Goal: Check status: Check status

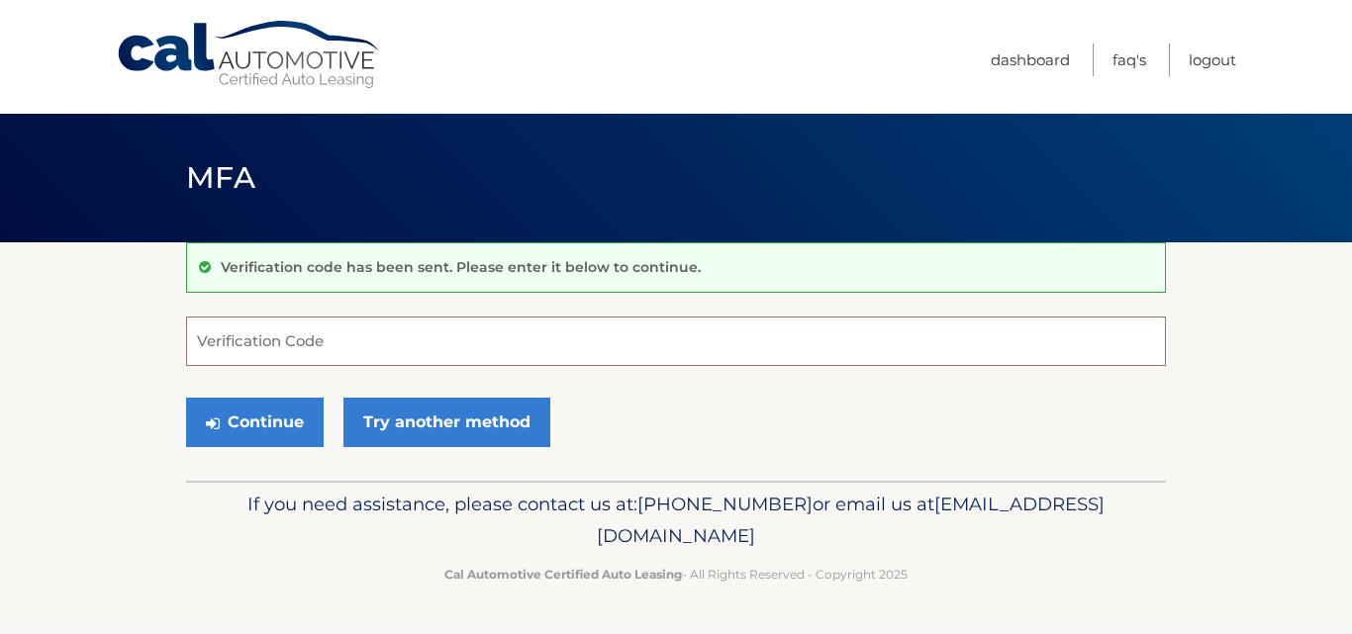
click at [329, 333] on input "Verification Code" at bounding box center [676, 341] width 980 height 49
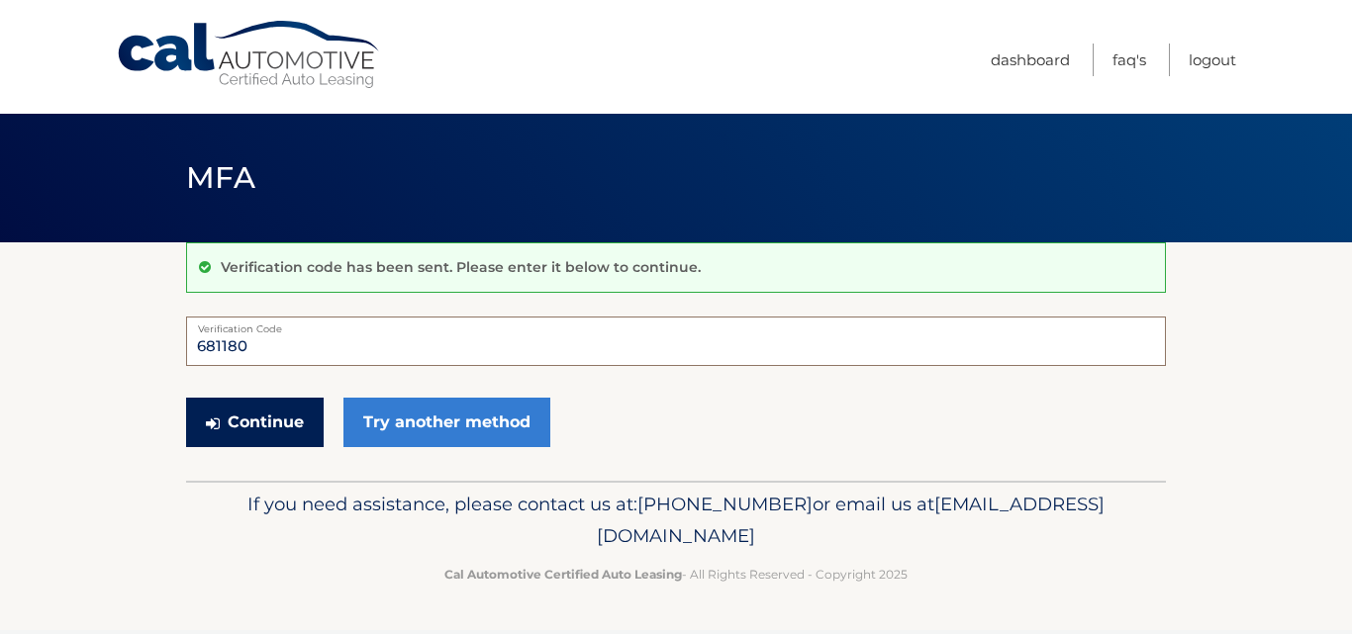
type input "681180"
click at [282, 407] on button "Continue" at bounding box center [255, 422] width 138 height 49
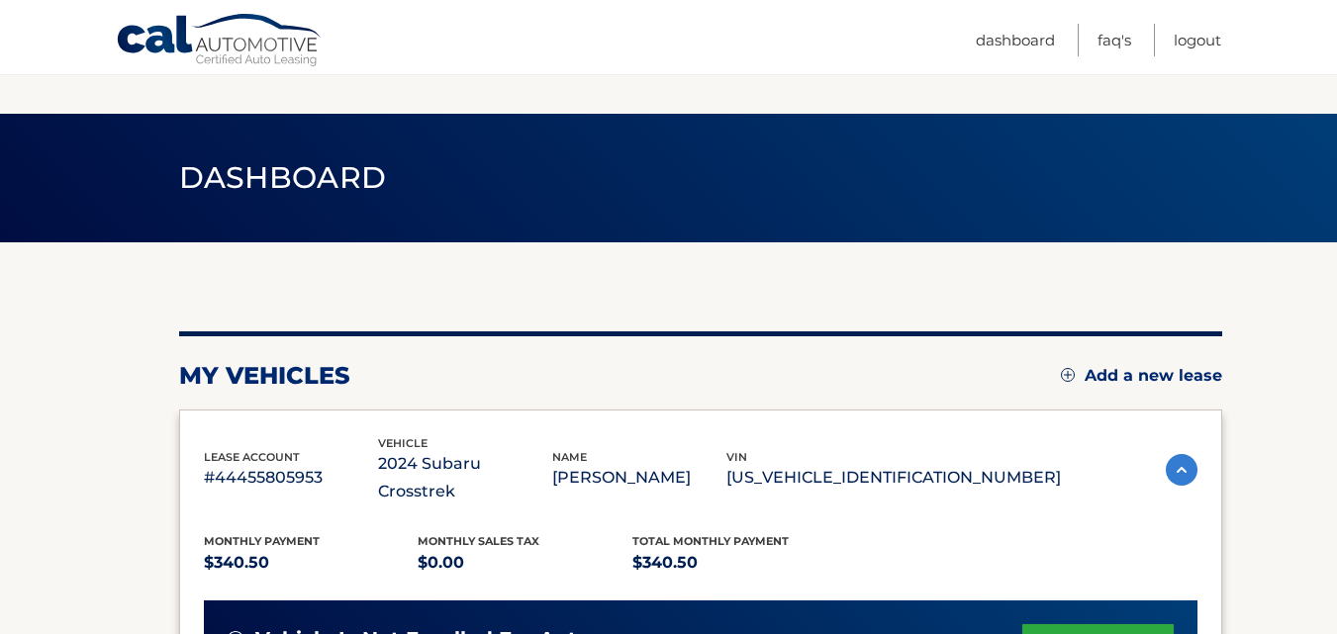
scroll to position [554, 0]
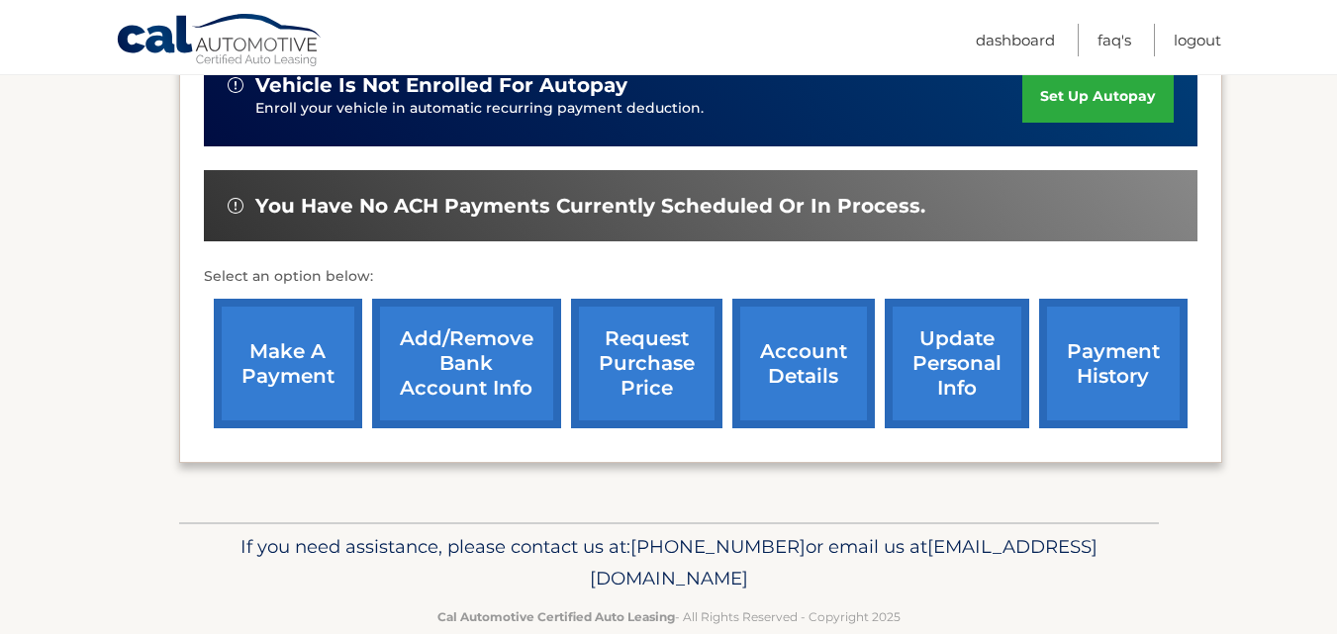
click at [793, 364] on link "account details" at bounding box center [803, 364] width 143 height 130
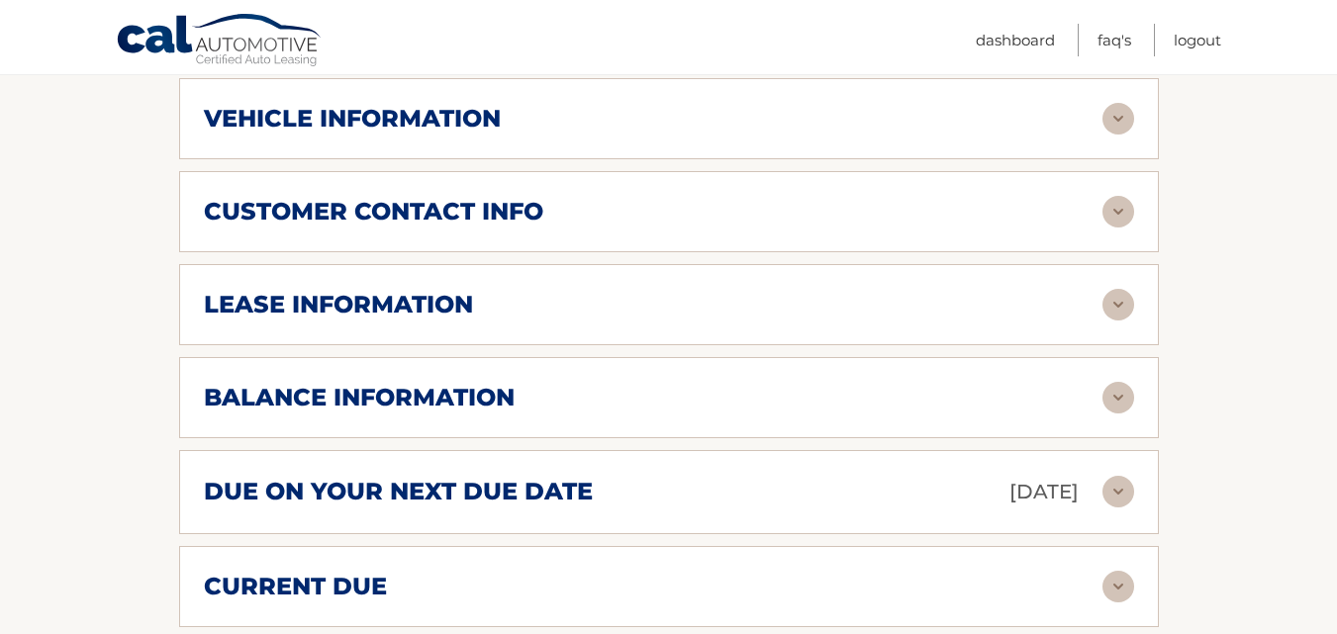
scroll to position [950, 0]
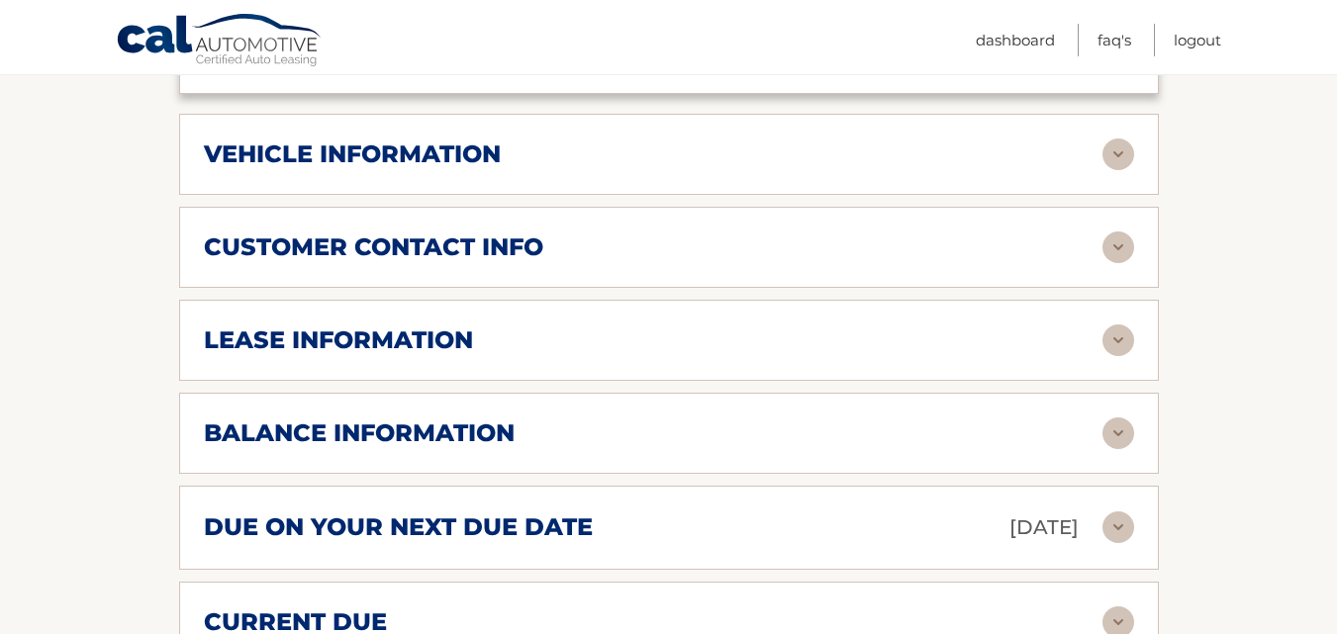
click at [1117, 325] on img at bounding box center [1119, 341] width 32 height 32
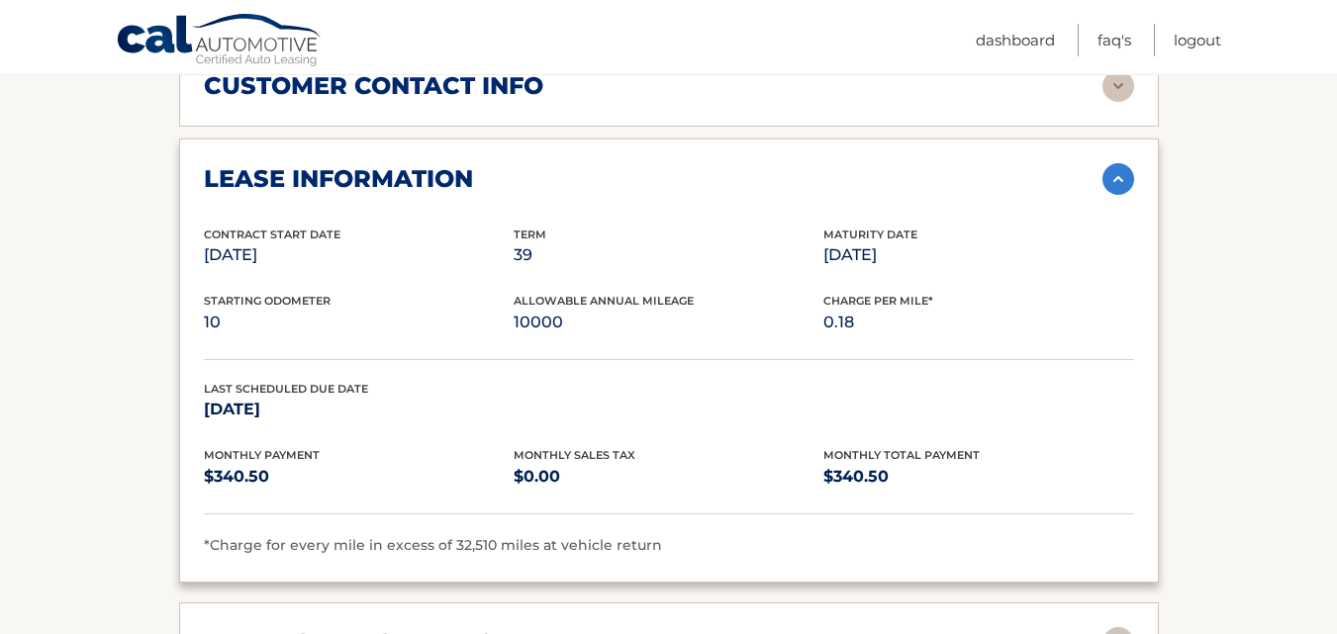
scroll to position [1108, 0]
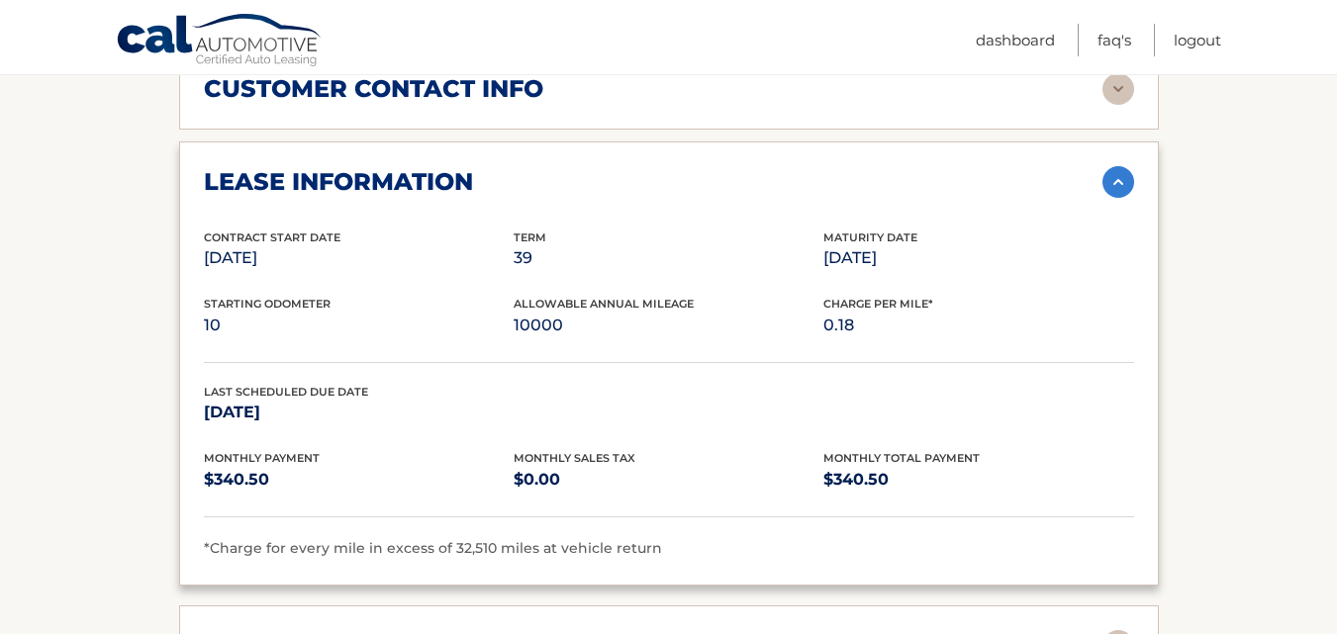
click at [1122, 166] on img at bounding box center [1119, 182] width 32 height 32
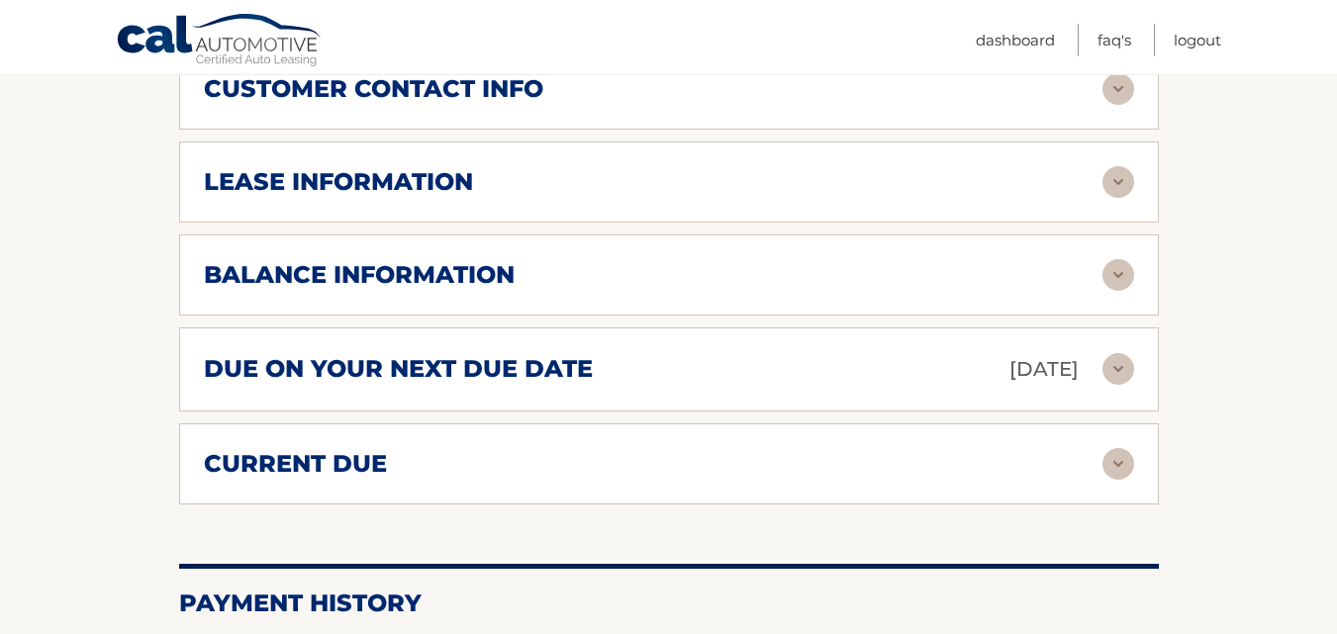
click at [1115, 259] on img at bounding box center [1119, 275] width 32 height 32
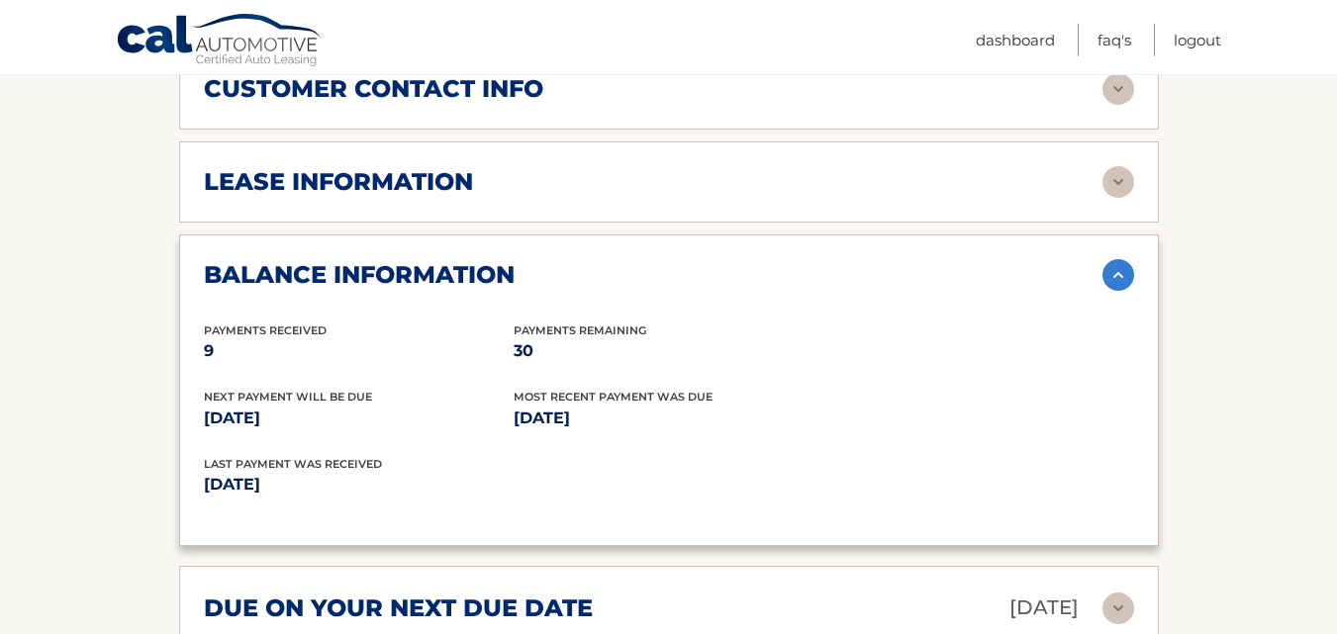
click at [1115, 259] on img at bounding box center [1119, 275] width 32 height 32
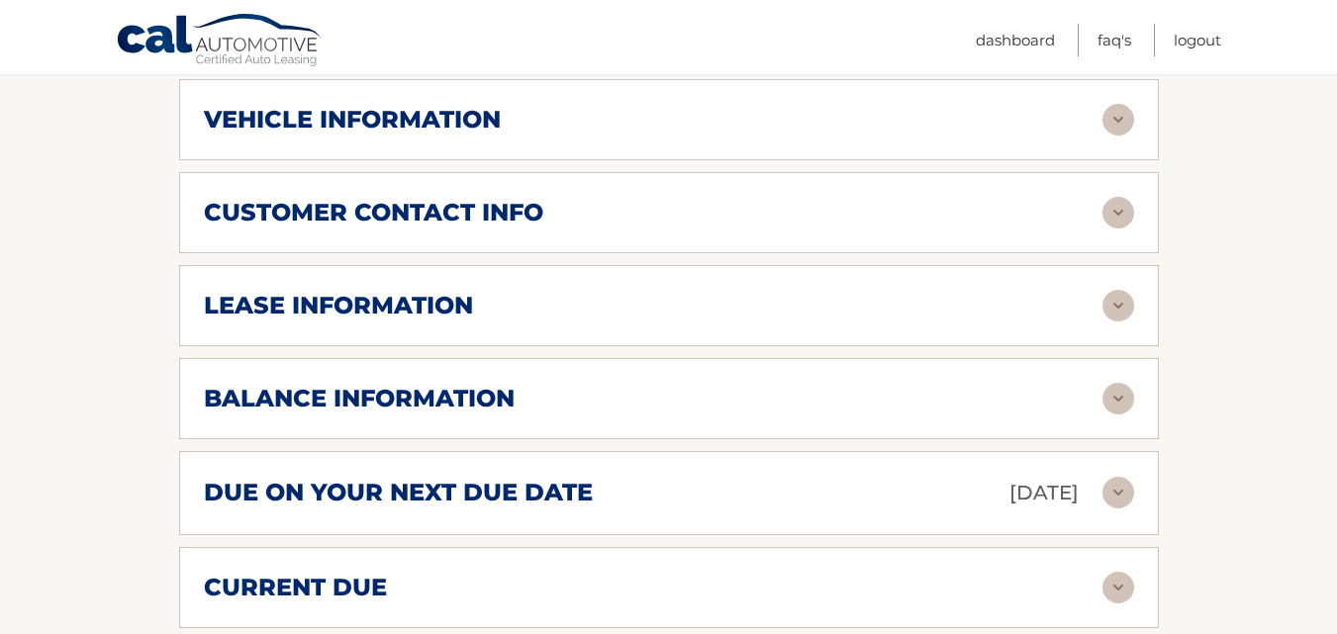
scroll to position [950, 0]
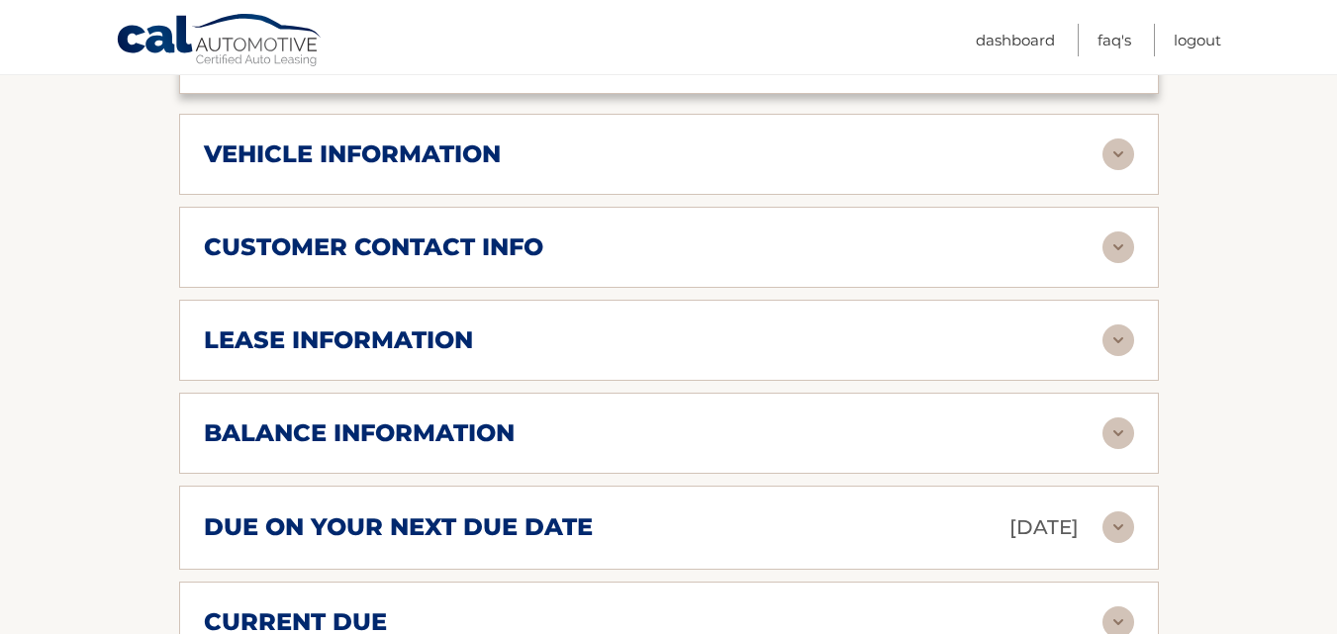
click at [1111, 325] on img at bounding box center [1119, 341] width 32 height 32
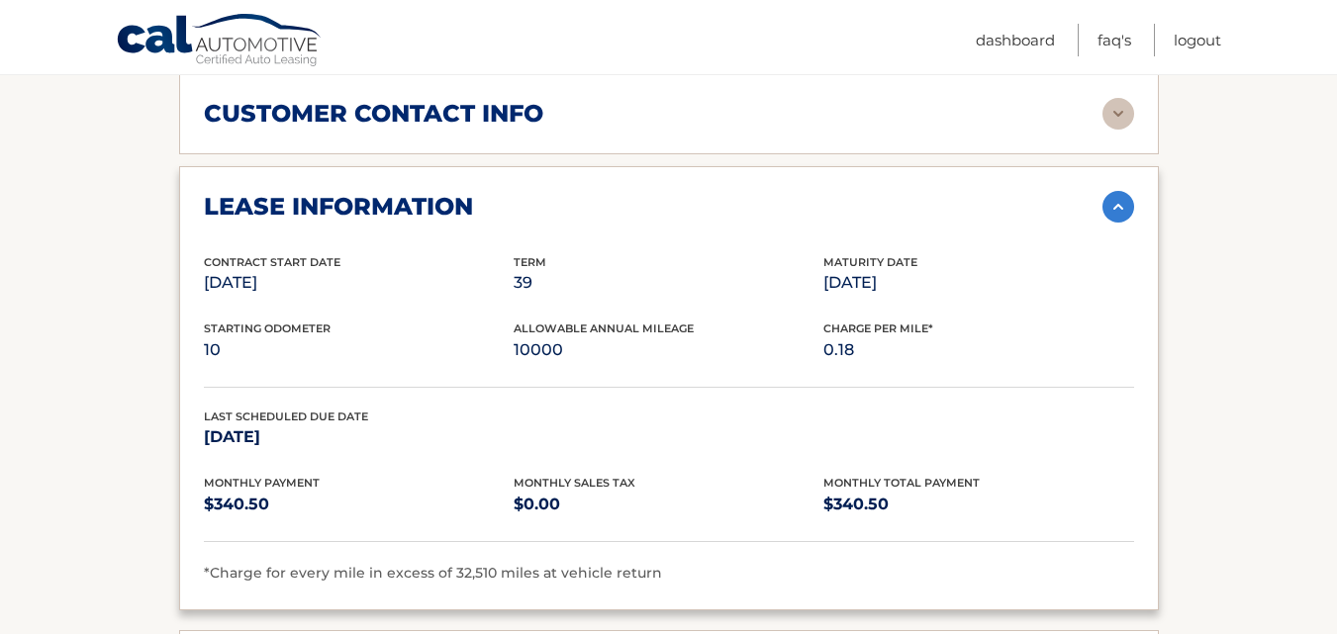
scroll to position [1108, 0]
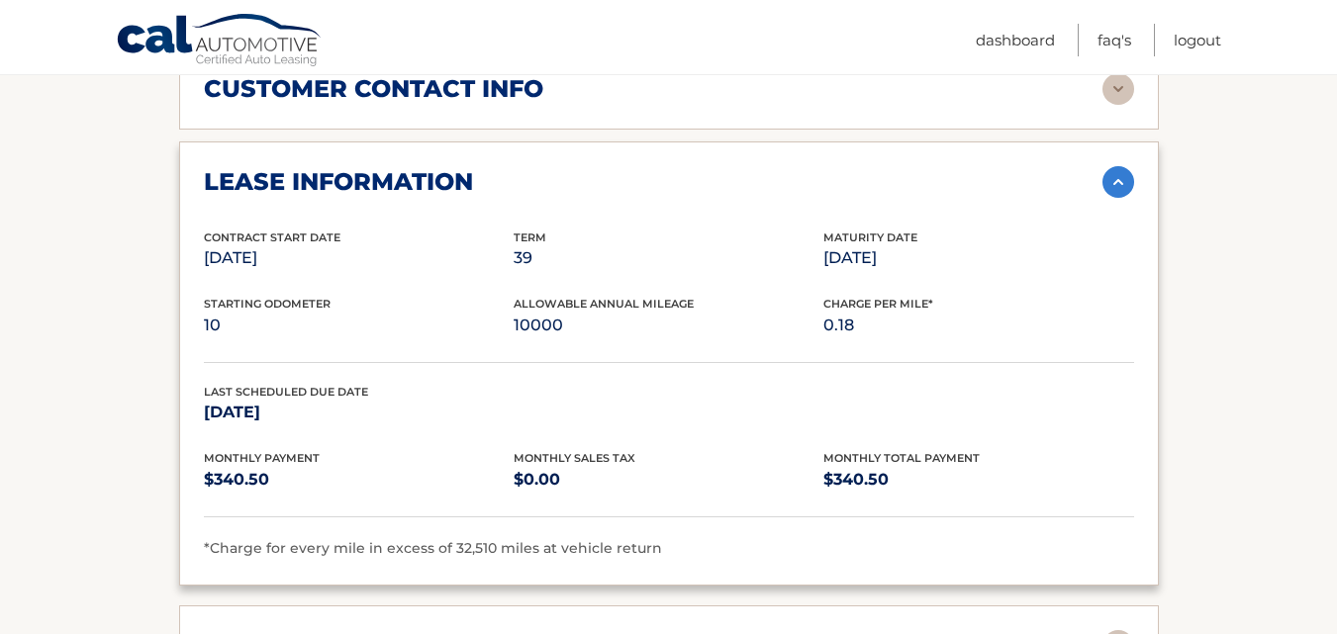
click at [1124, 166] on img at bounding box center [1119, 182] width 32 height 32
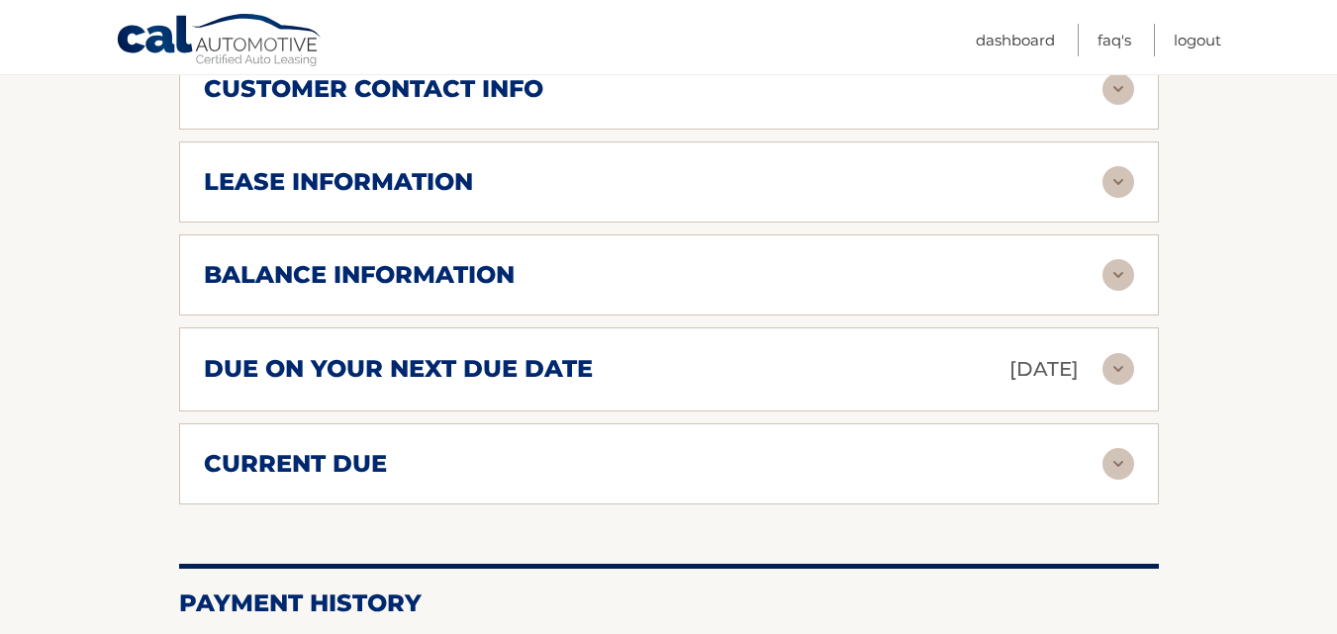
click at [1117, 259] on img at bounding box center [1119, 275] width 32 height 32
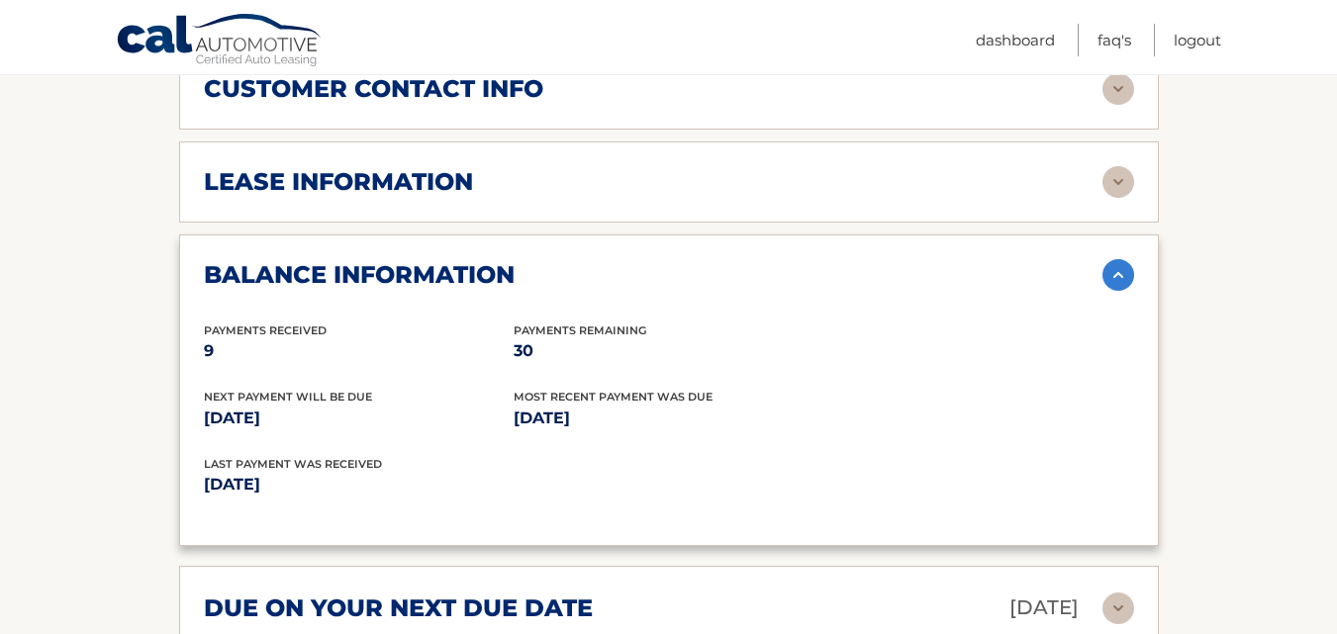
click at [1117, 259] on img at bounding box center [1119, 275] width 32 height 32
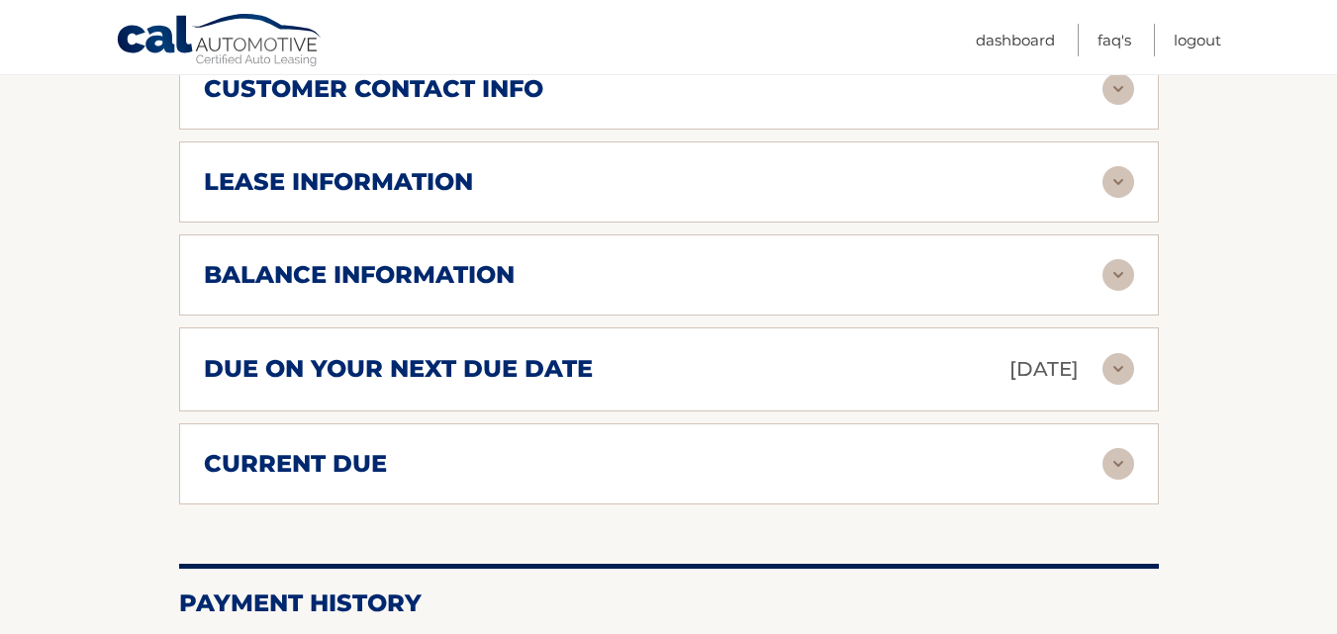
click at [1114, 353] on img at bounding box center [1119, 369] width 32 height 32
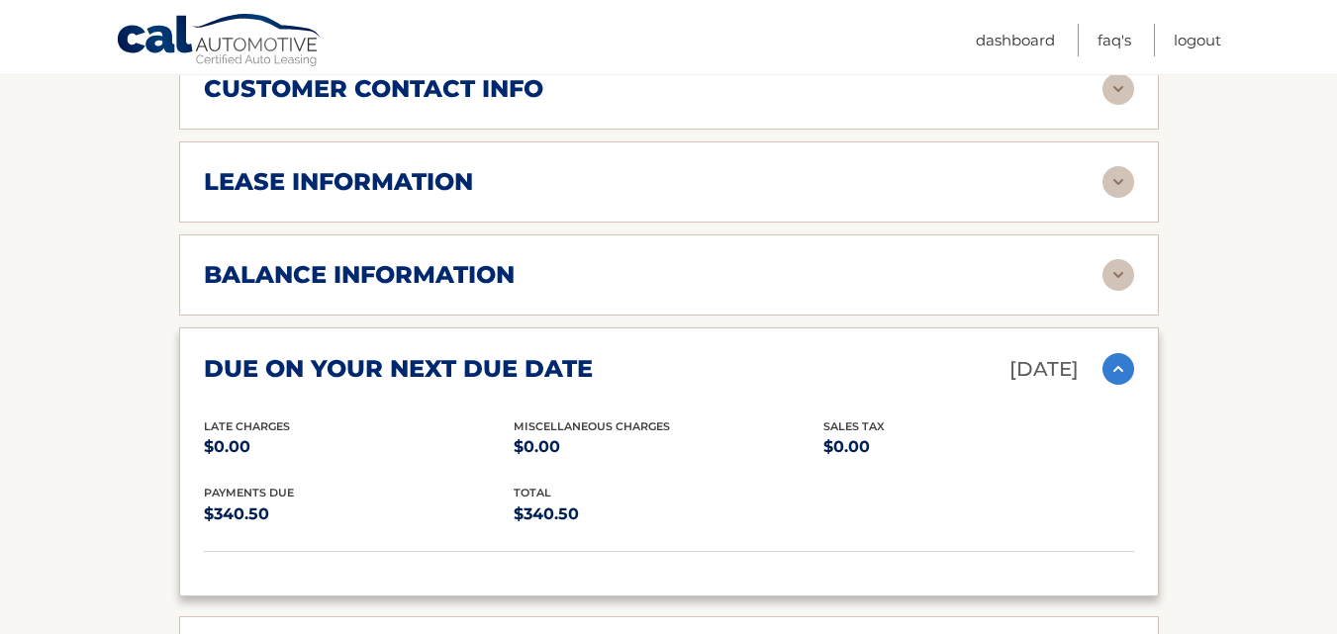
click at [1114, 353] on img at bounding box center [1119, 369] width 32 height 32
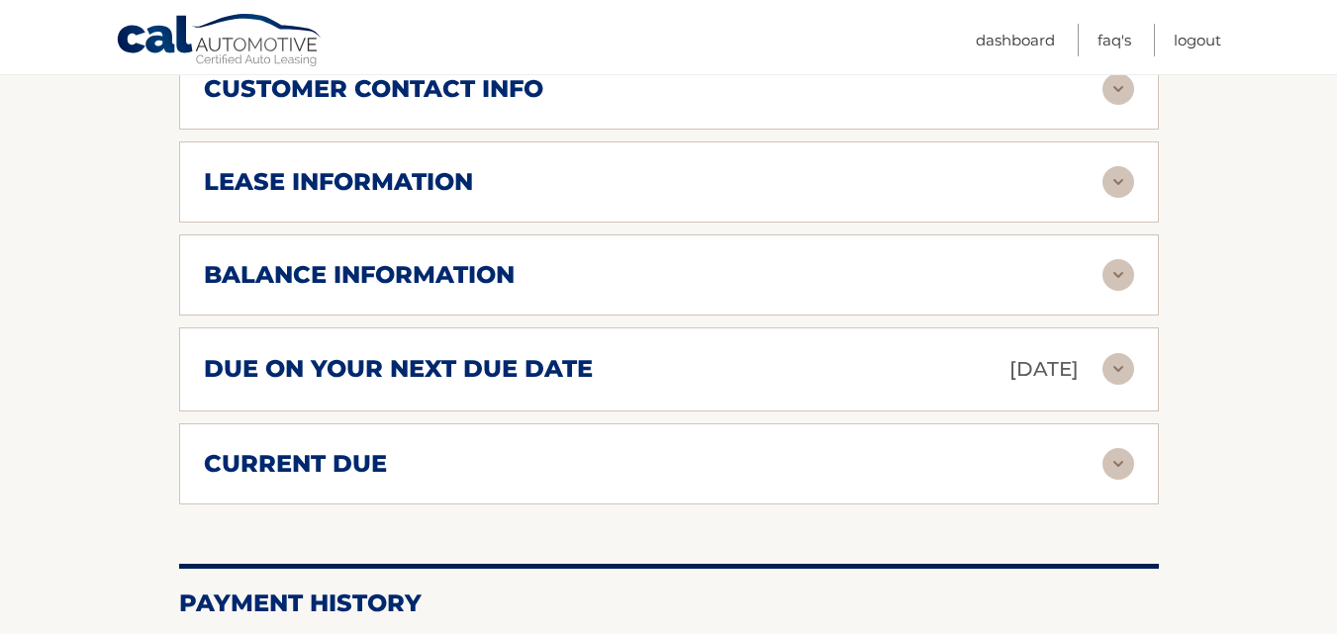
click at [403, 589] on h2 "Payment History" at bounding box center [669, 604] width 980 height 30
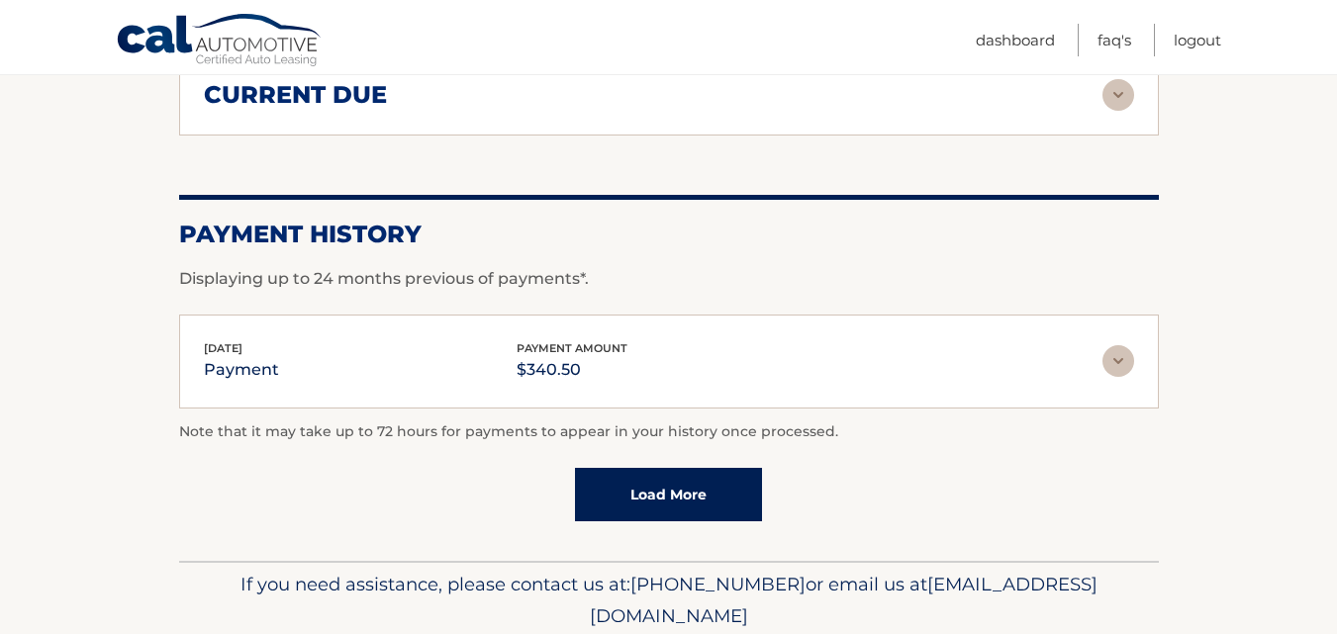
scroll to position [1526, 0]
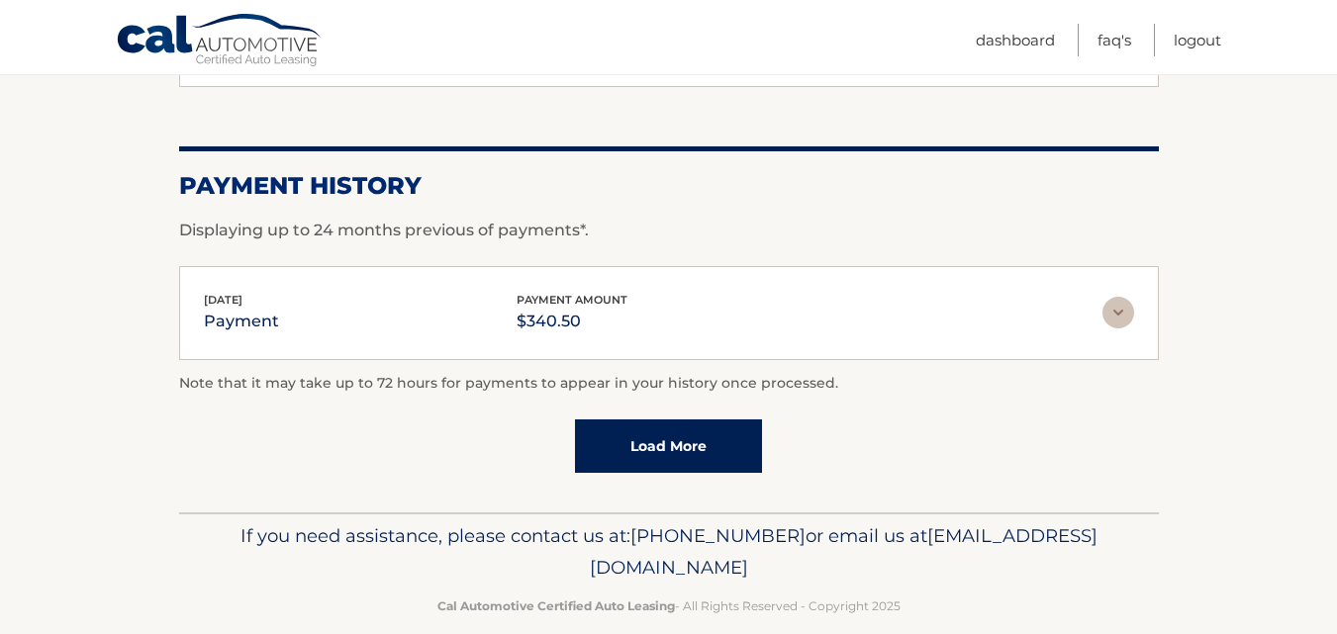
click at [1119, 297] on img at bounding box center [1119, 313] width 32 height 32
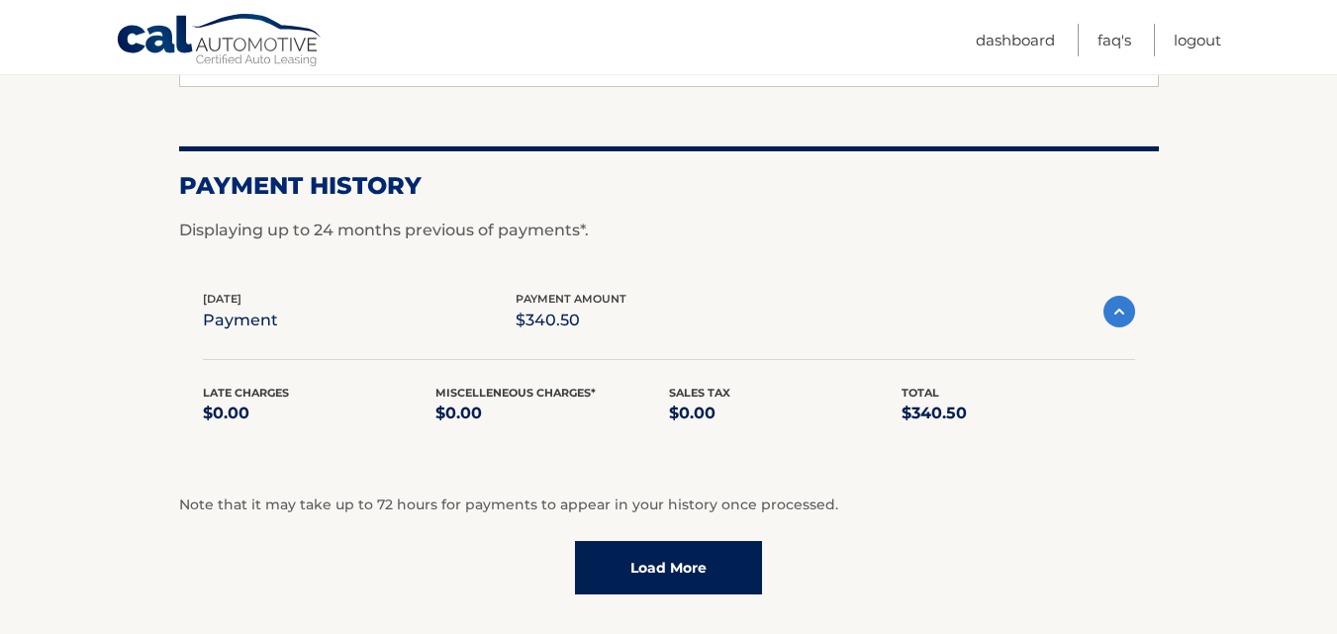
click at [649, 541] on link "Load More" at bounding box center [668, 567] width 187 height 53
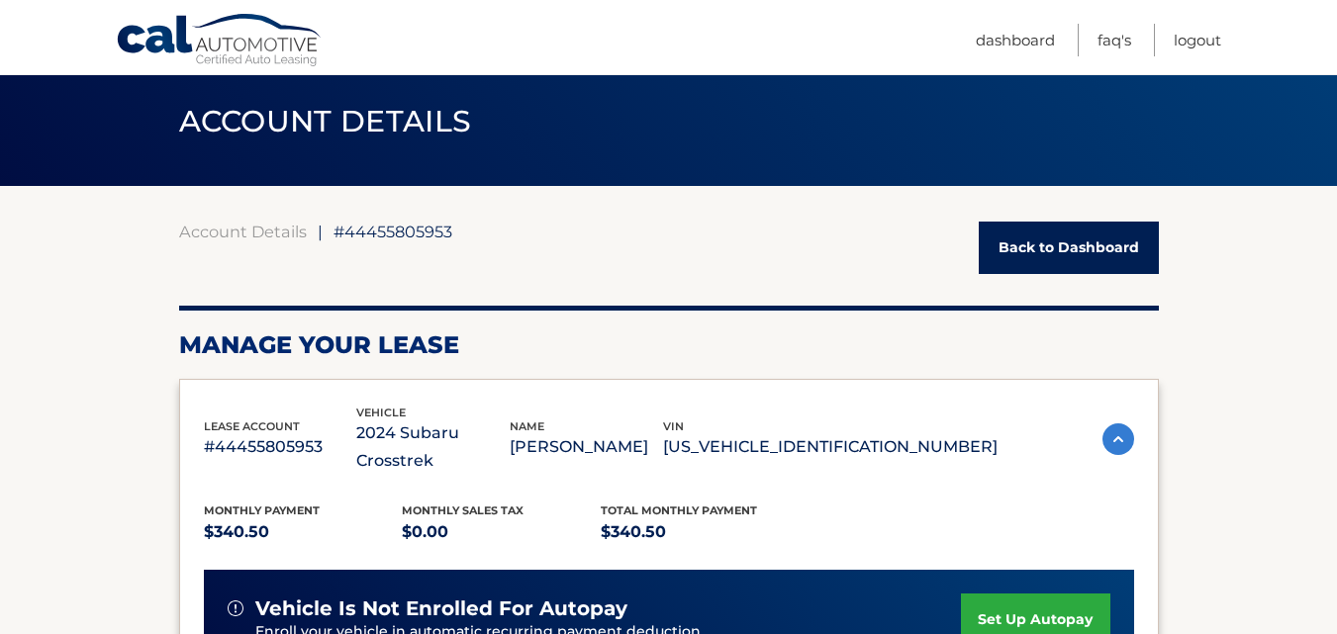
scroll to position [0, 0]
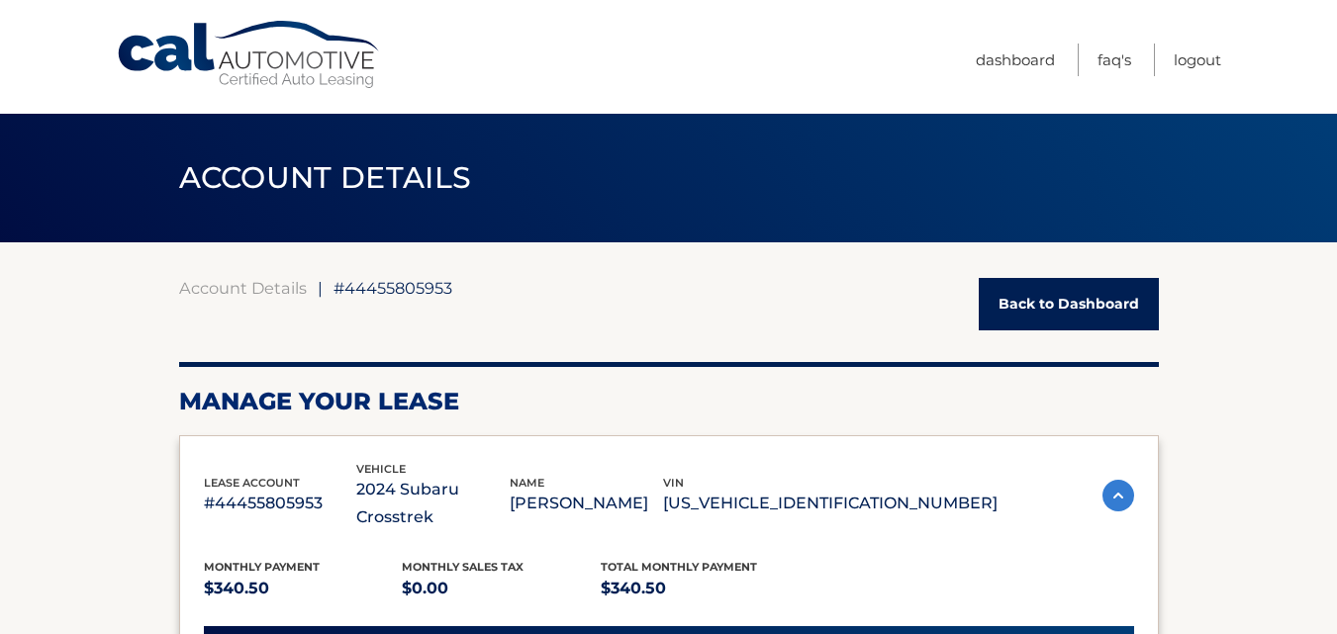
click at [376, 290] on span "#44455805953" at bounding box center [393, 288] width 119 height 20
click at [1017, 308] on link "Back to Dashboard" at bounding box center [1069, 304] width 180 height 52
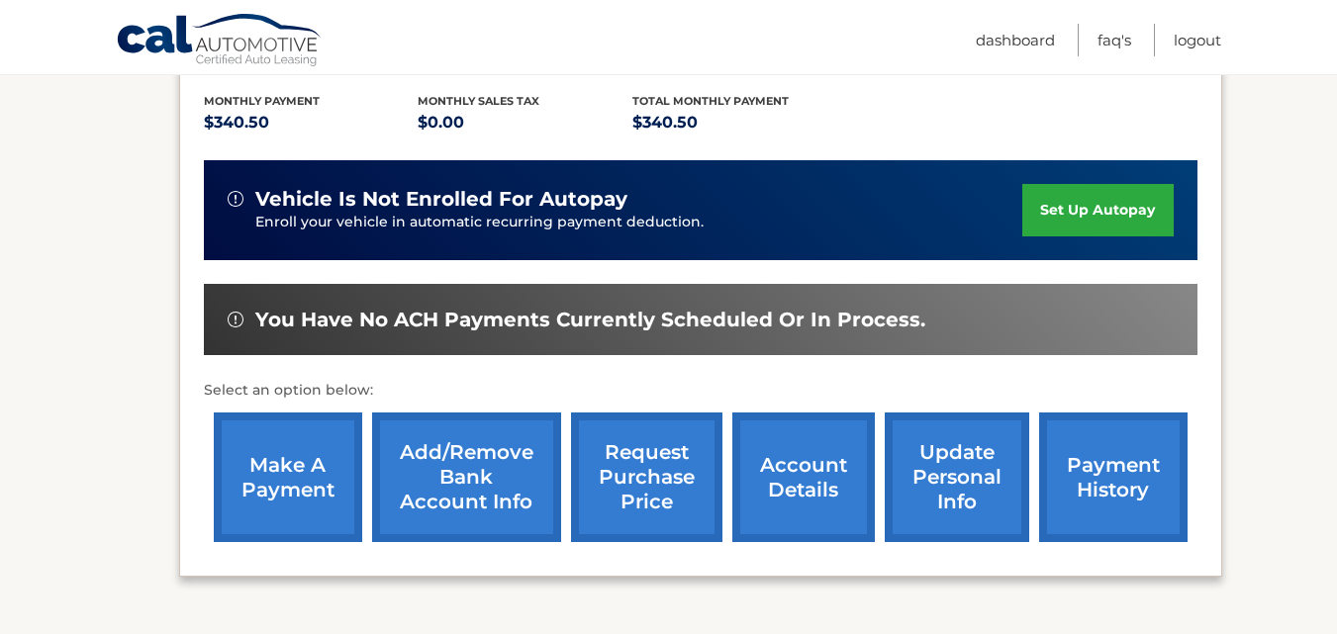
scroll to position [442, 0]
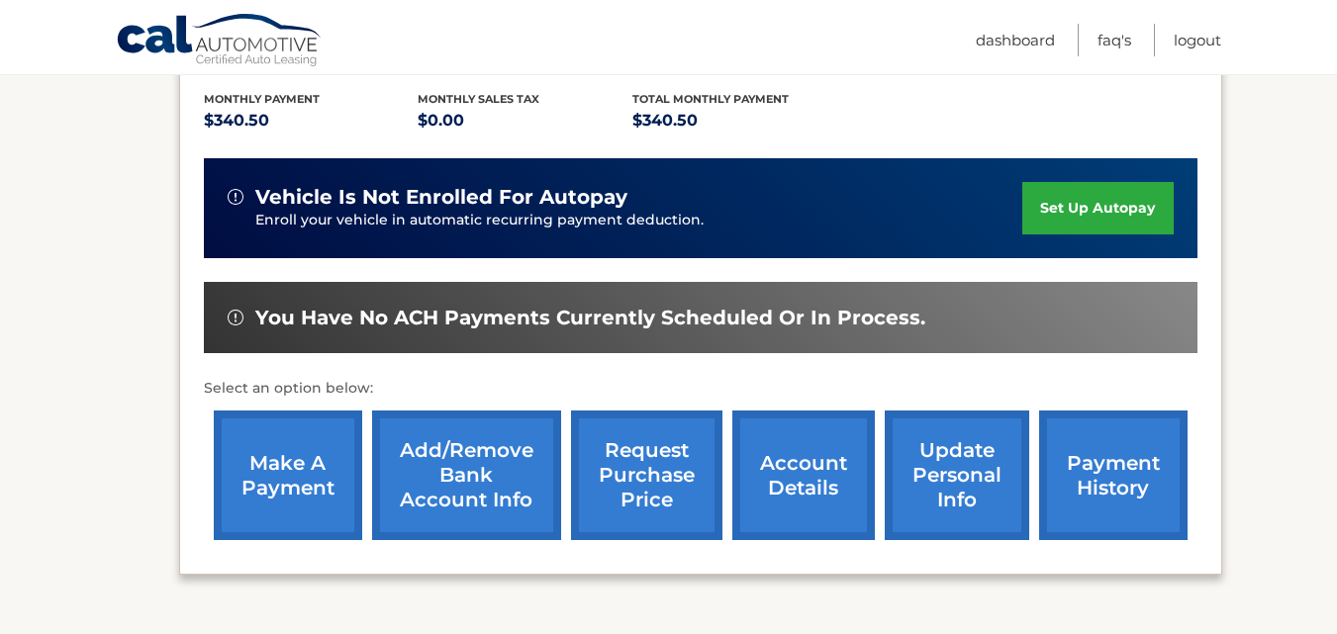
click at [1103, 428] on link "payment history" at bounding box center [1113, 476] width 148 height 130
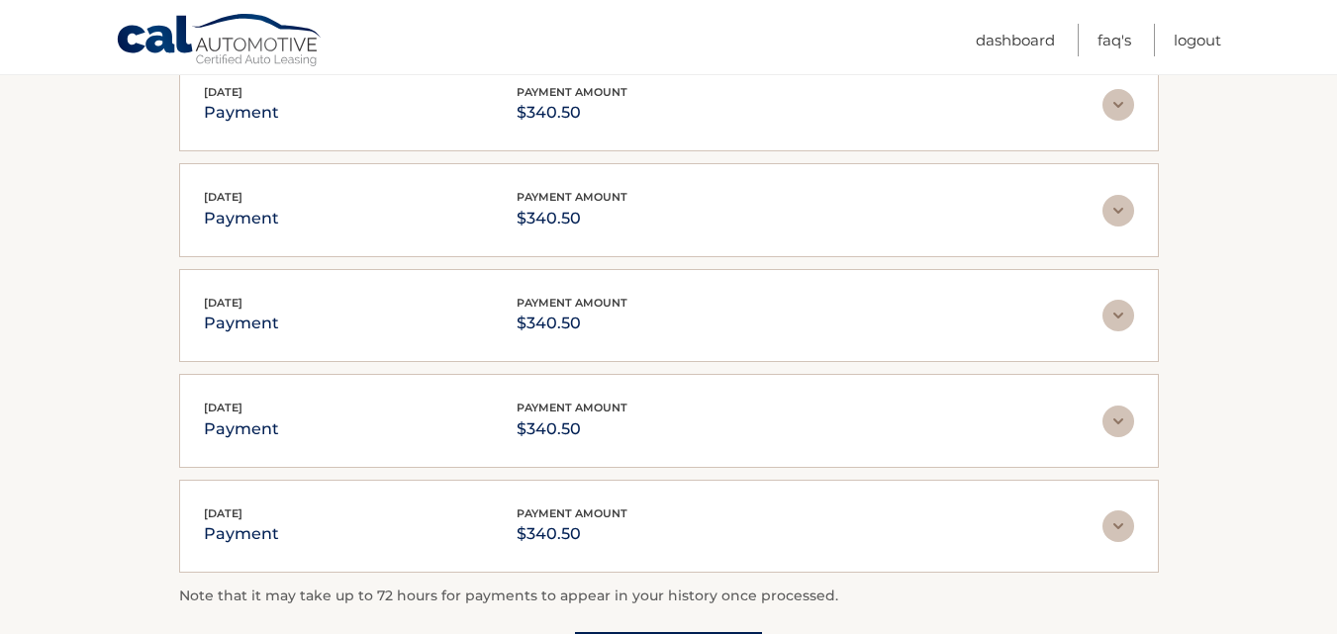
scroll to position [396, 0]
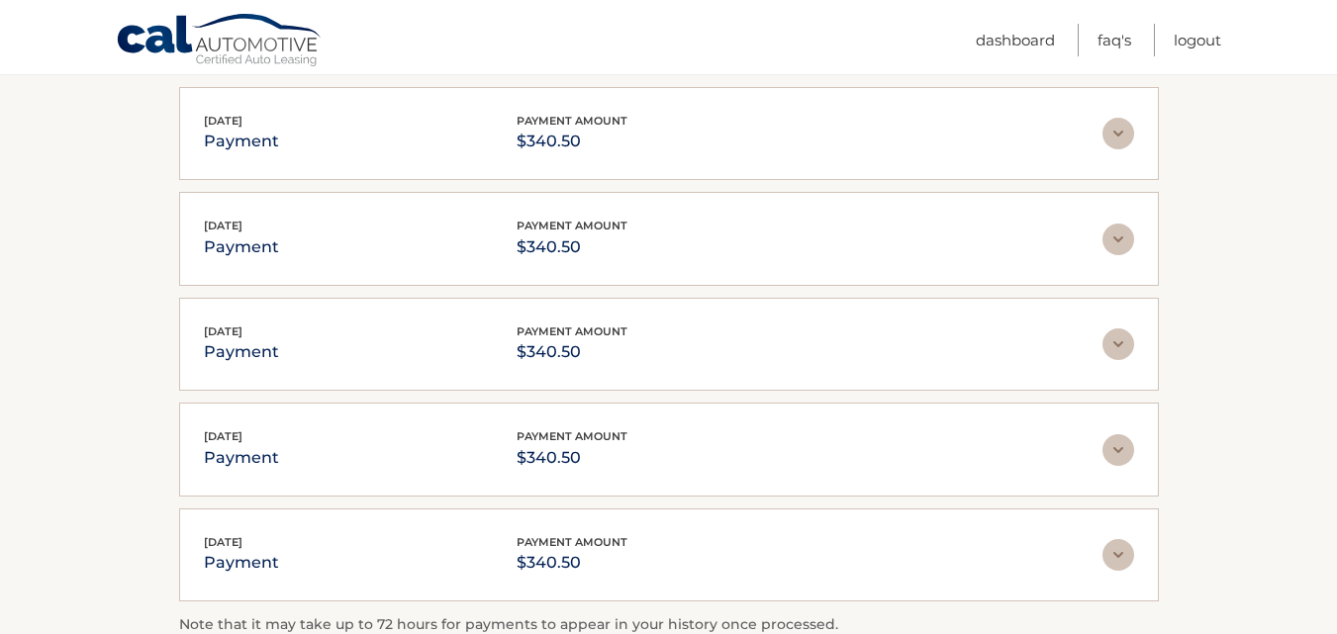
click at [1123, 122] on img at bounding box center [1119, 134] width 32 height 32
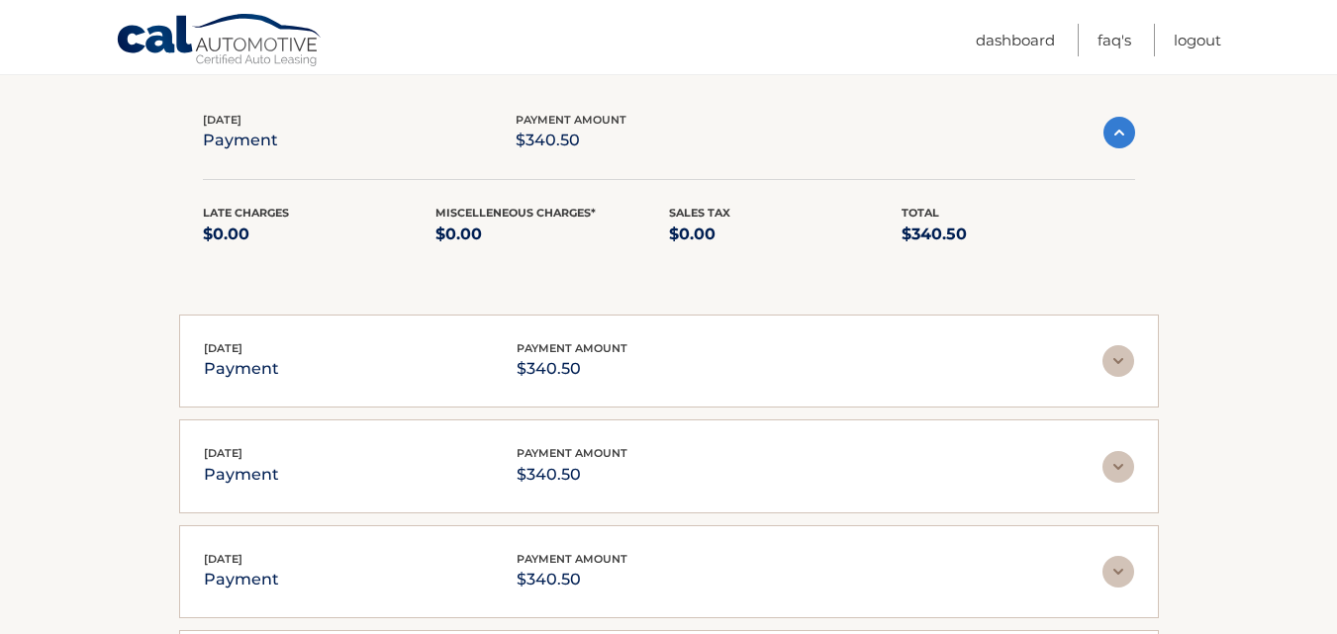
click at [1123, 122] on img at bounding box center [1120, 133] width 32 height 32
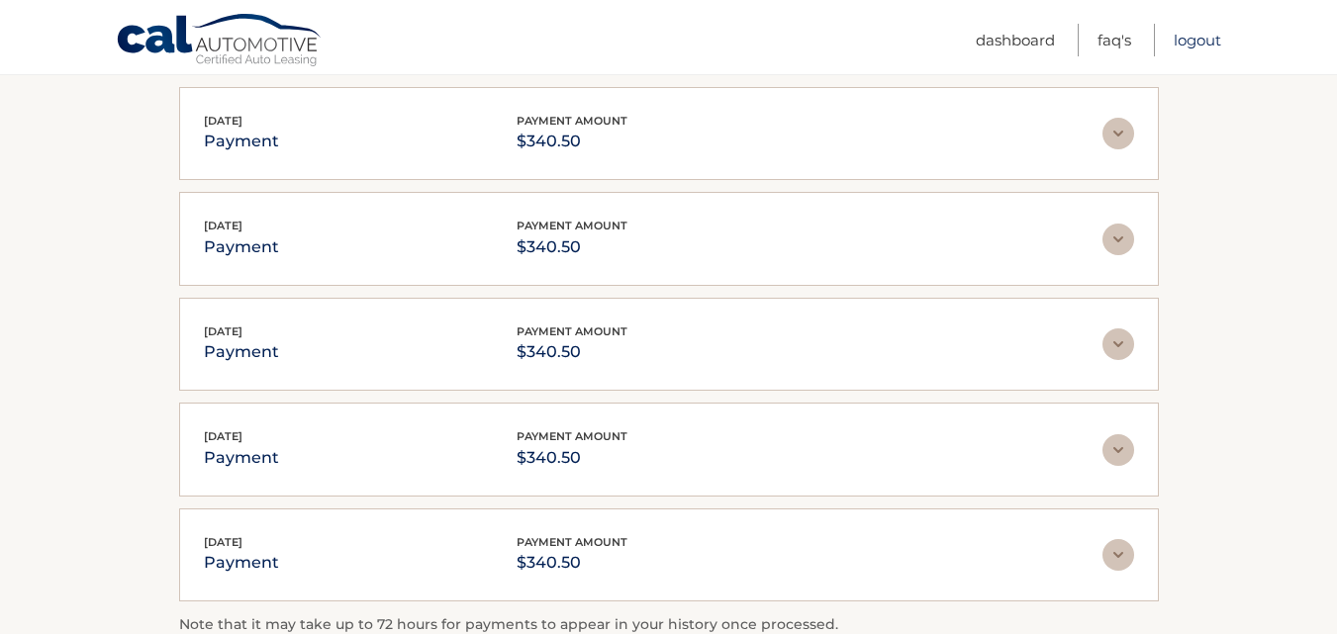
click at [1204, 45] on link "Logout" at bounding box center [1198, 40] width 48 height 33
